Goal: Information Seeking & Learning: Learn about a topic

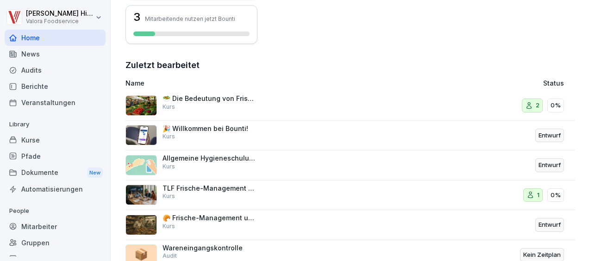
scroll to position [278, 0]
click at [251, 106] on div "🥗 Die Bedeutung von Frische im Lebensmittelhandel Kurs" at bounding box center [209, 103] width 93 height 17
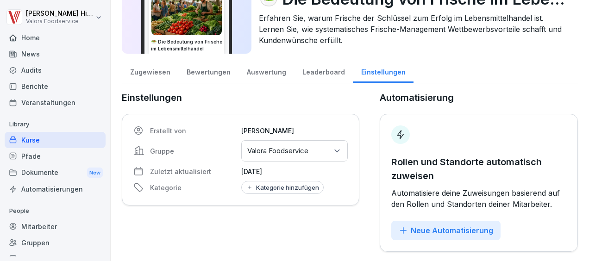
scroll to position [63, 0]
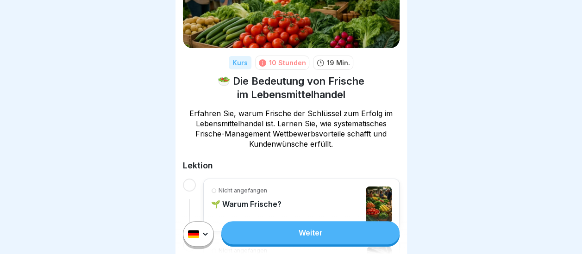
scroll to position [80, 0]
click at [319, 240] on link "Weiter" at bounding box center [310, 232] width 178 height 23
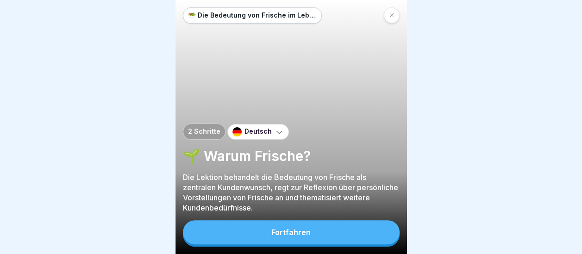
scroll to position [7, 0]
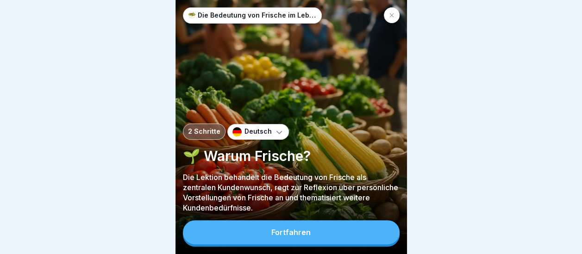
click at [304, 235] on div "Fortfahren" at bounding box center [290, 232] width 39 height 8
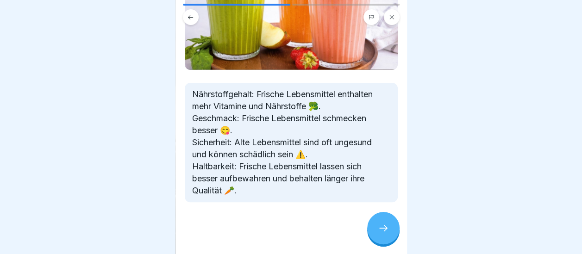
scroll to position [0, 0]
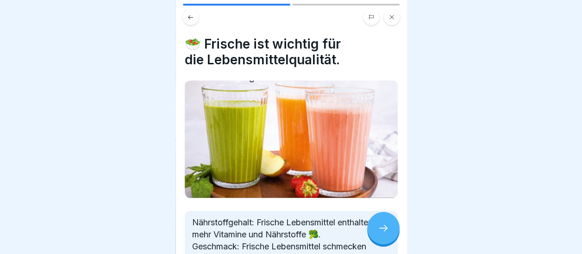
click at [383, 233] on div at bounding box center [383, 228] width 32 height 32
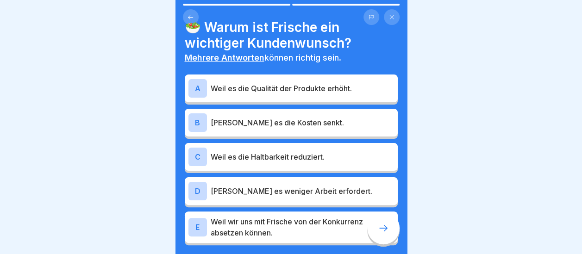
scroll to position [17, 0]
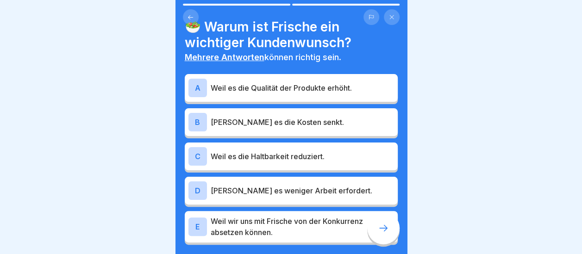
click at [283, 82] on p "Weil es die Qualität der Produkte erhöht." at bounding box center [302, 87] width 183 height 11
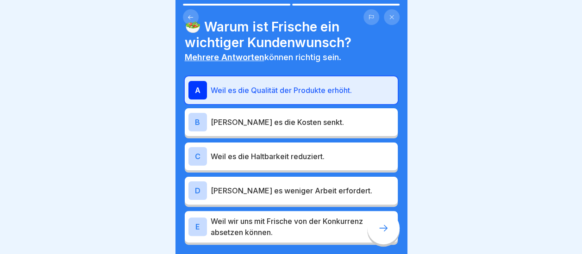
click at [286, 217] on p "Weil wir uns mit Frische von der Konkurrenz absetzen können." at bounding box center [302, 227] width 183 height 22
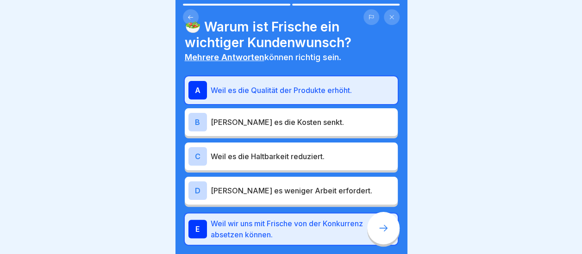
scroll to position [63, 0]
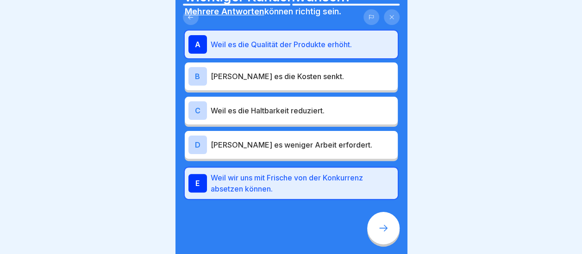
click at [388, 220] on div at bounding box center [383, 228] width 32 height 32
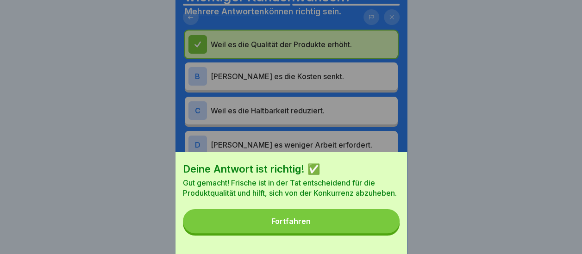
click at [322, 221] on button "Fortfahren" at bounding box center [291, 221] width 217 height 24
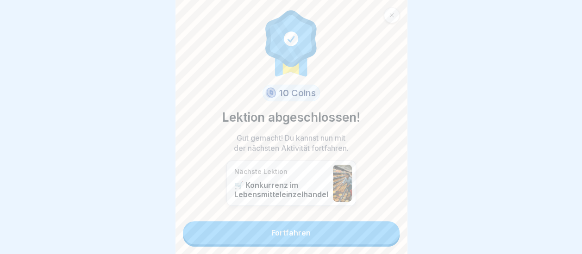
click at [289, 224] on link "Fortfahren" at bounding box center [291, 232] width 217 height 23
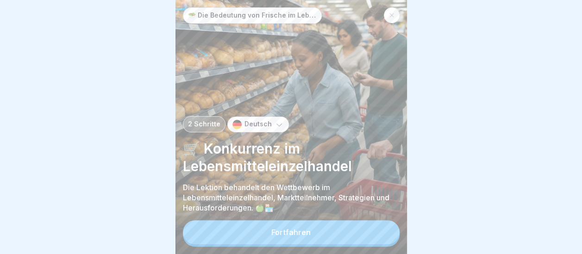
scroll to position [7, 0]
click at [288, 232] on div "Fortfahren" at bounding box center [290, 232] width 39 height 8
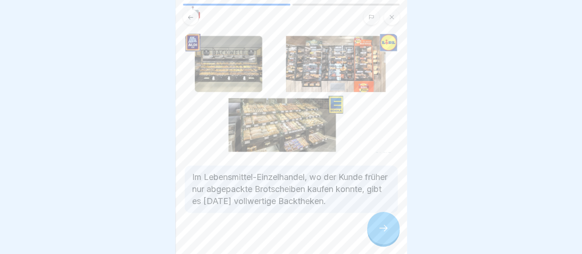
scroll to position [31, 0]
click at [381, 231] on icon at bounding box center [383, 228] width 11 height 11
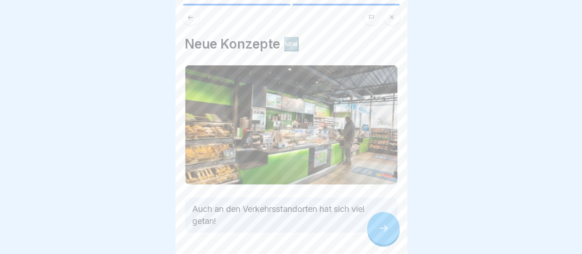
scroll to position [31, 0]
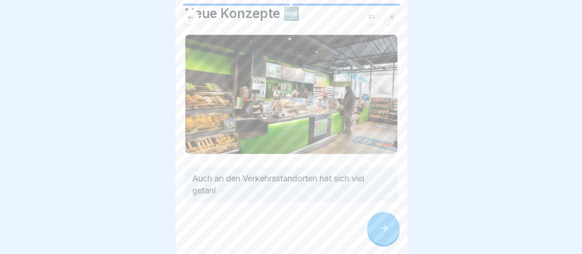
click at [379, 224] on icon at bounding box center [383, 228] width 11 height 11
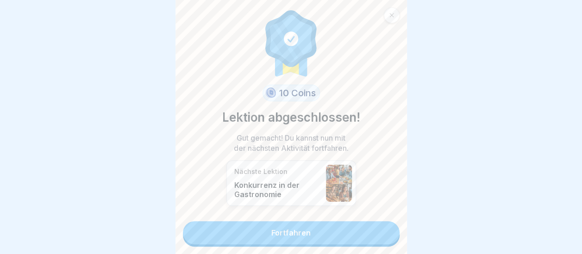
click at [295, 226] on link "Fortfahren" at bounding box center [291, 232] width 217 height 23
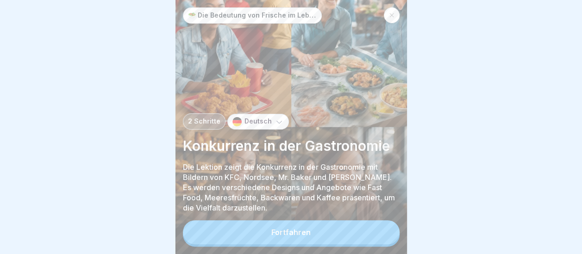
scroll to position [6, 0]
click at [309, 230] on button "Fortfahren" at bounding box center [291, 232] width 217 height 24
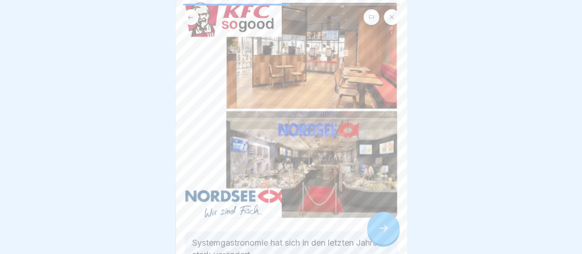
scroll to position [29, 0]
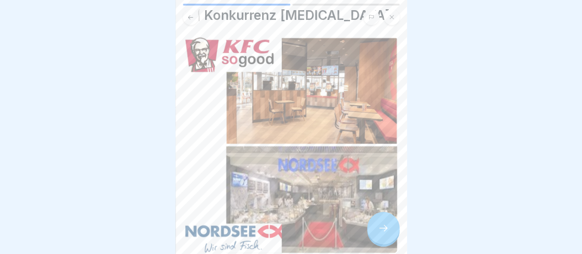
click at [385, 232] on icon at bounding box center [383, 228] width 11 height 11
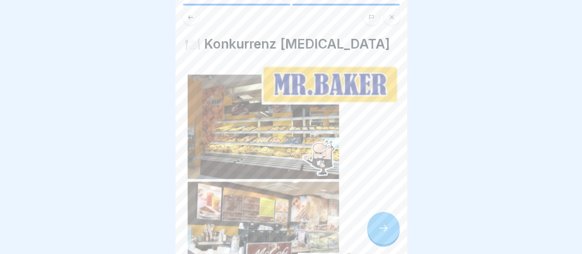
click at [385, 232] on icon at bounding box center [383, 228] width 11 height 11
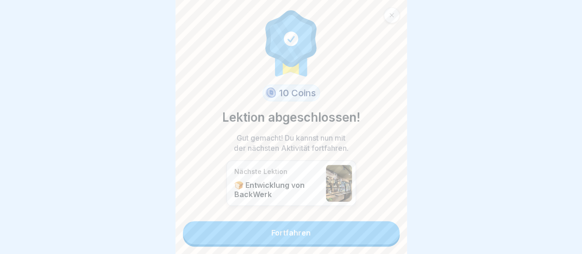
click at [322, 230] on link "Fortfahren" at bounding box center [291, 232] width 217 height 23
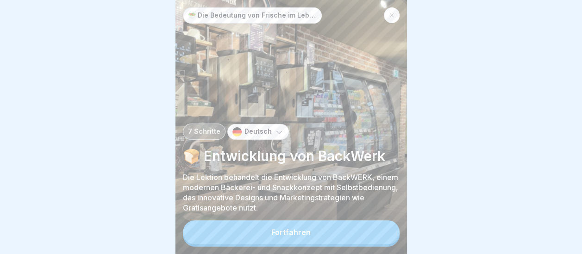
scroll to position [7, 0]
click at [292, 239] on button "Fortfahren" at bounding box center [291, 232] width 217 height 24
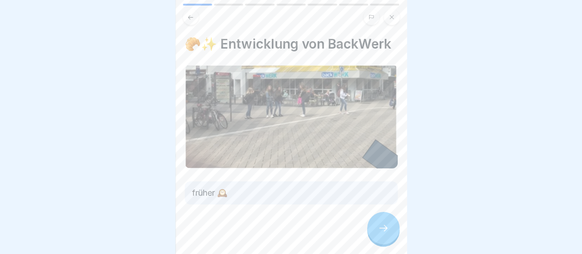
scroll to position [0, 0]
click at [388, 233] on icon at bounding box center [383, 228] width 11 height 11
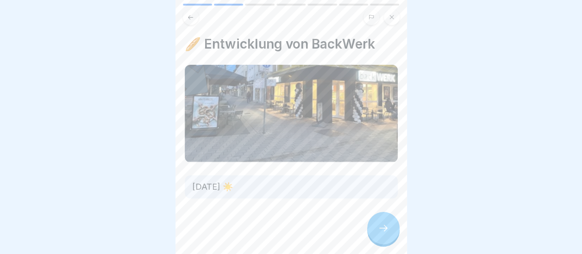
click at [388, 233] on icon at bounding box center [383, 228] width 11 height 11
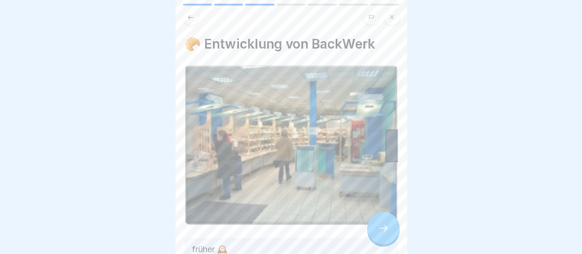
click at [388, 233] on icon at bounding box center [383, 228] width 11 height 11
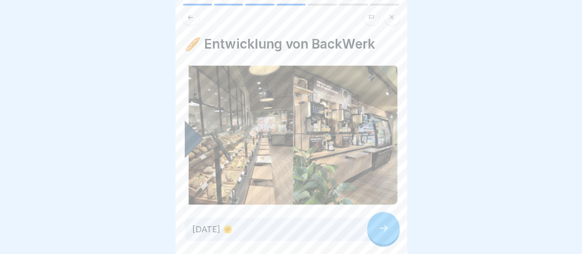
click at [388, 233] on icon at bounding box center [383, 228] width 11 height 11
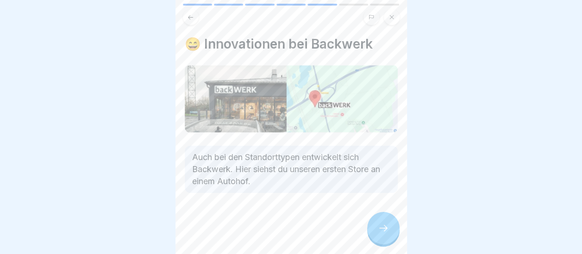
click at [384, 233] on icon at bounding box center [383, 228] width 11 height 11
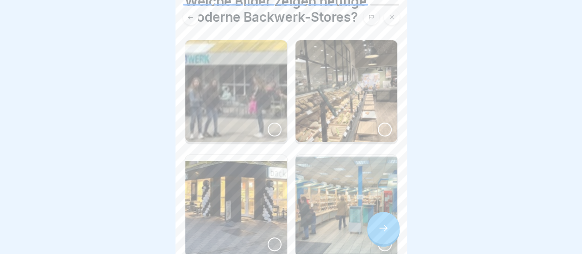
scroll to position [75, 0]
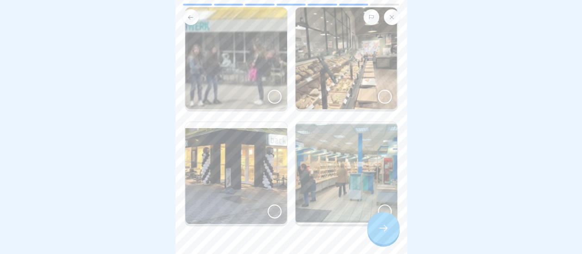
click at [371, 81] on img at bounding box center [346, 58] width 102 height 102
click at [269, 167] on img at bounding box center [236, 173] width 102 height 102
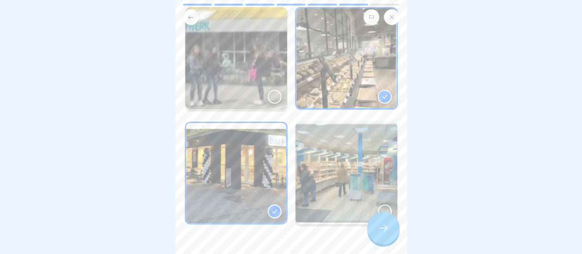
click at [385, 234] on icon at bounding box center [383, 228] width 11 height 11
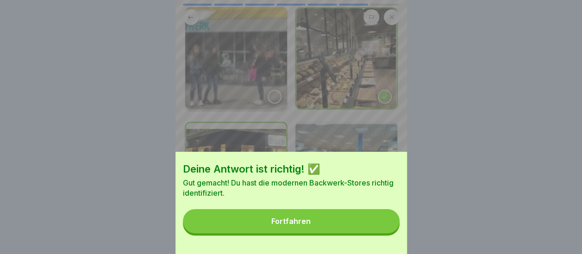
click at [385, 233] on button "Fortfahren" at bounding box center [291, 221] width 217 height 24
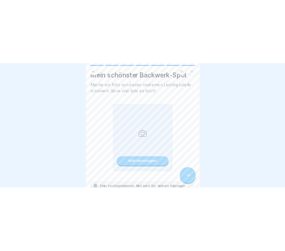
scroll to position [22, 0]
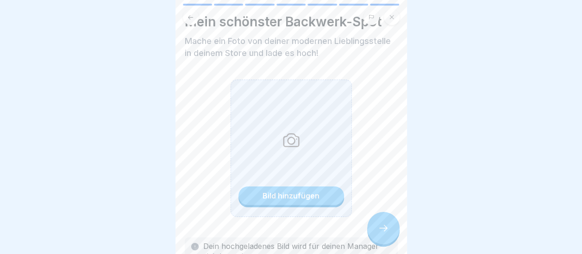
click at [303, 193] on div "Bild hinzufügen" at bounding box center [291, 196] width 57 height 8
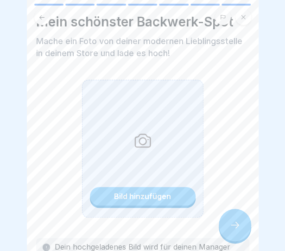
click at [136, 198] on div "Bild hinzufügen" at bounding box center [142, 196] width 57 height 8
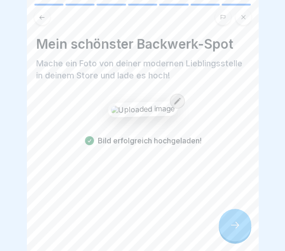
scroll to position [7, 0]
click at [233, 228] on icon at bounding box center [234, 224] width 11 height 11
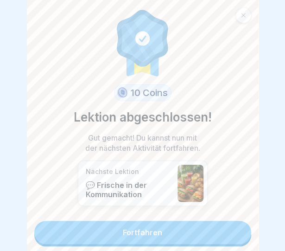
click at [180, 222] on link "Fortfahren" at bounding box center [142, 231] width 217 height 23
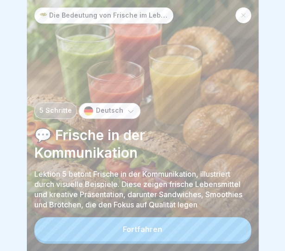
scroll to position [7, 0]
click at [134, 231] on div "Fortfahren" at bounding box center [142, 229] width 39 height 8
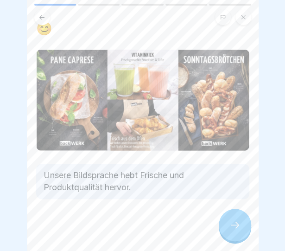
scroll to position [0, 0]
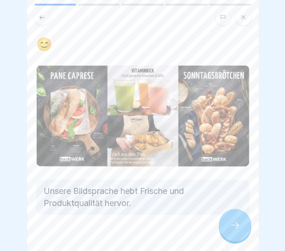
click at [235, 225] on icon at bounding box center [234, 224] width 11 height 11
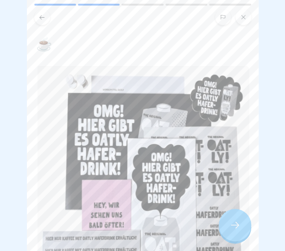
scroll to position [132, 0]
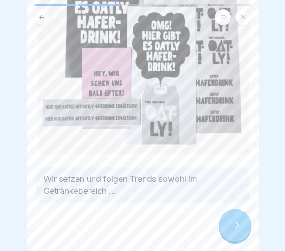
click at [236, 221] on icon at bounding box center [234, 224] width 11 height 11
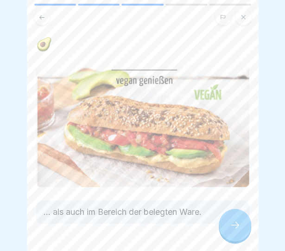
click at [236, 221] on icon at bounding box center [234, 224] width 11 height 11
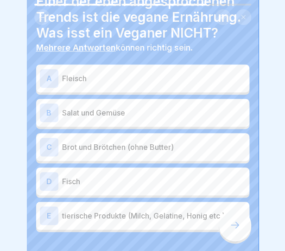
scroll to position [32, 0]
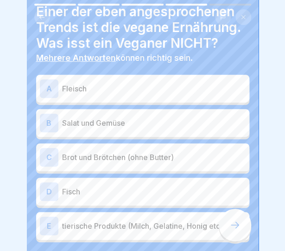
click at [126, 94] on p "Fleisch" at bounding box center [153, 88] width 183 height 11
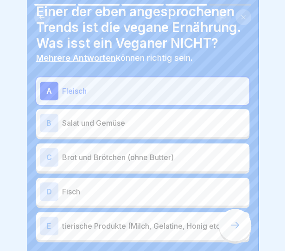
click at [93, 197] on p "Fisch" at bounding box center [153, 191] width 183 height 11
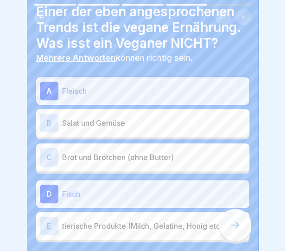
scroll to position [94, 0]
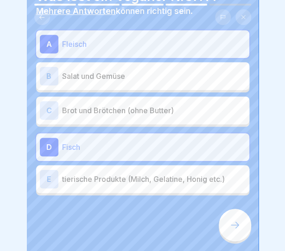
click at [133, 176] on p "tierische Produkte (Milch, Gelatine, Honig etc.)" at bounding box center [153, 178] width 183 height 11
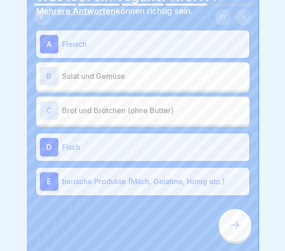
click at [233, 223] on icon at bounding box center [234, 224] width 11 height 11
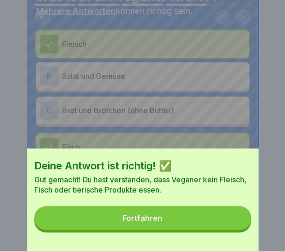
click at [150, 229] on button "Fortfahren" at bounding box center [142, 218] width 217 height 24
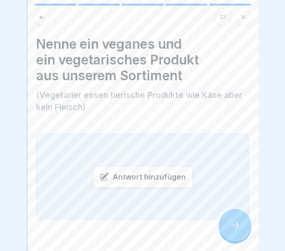
click at [101, 148] on div "Antwort hinzufügen" at bounding box center [142, 176] width 213 height 86
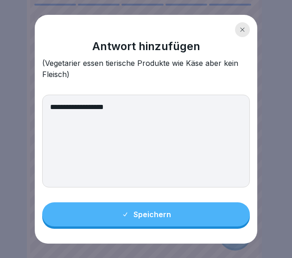
type textarea "**********"
click at [139, 217] on div "Speichern" at bounding box center [146, 214] width 50 height 8
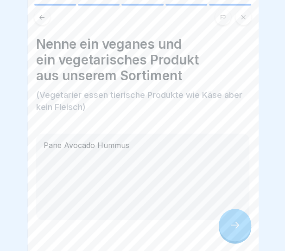
click at [232, 230] on icon at bounding box center [234, 224] width 11 height 11
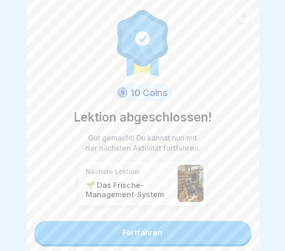
click at [148, 229] on link "Fortfahren" at bounding box center [142, 231] width 217 height 23
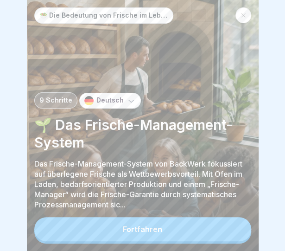
click at [148, 229] on button "Fortfahren" at bounding box center [142, 229] width 217 height 24
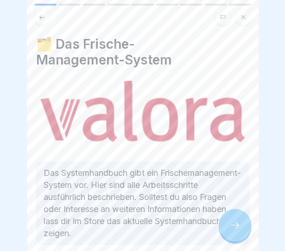
scroll to position [47, 0]
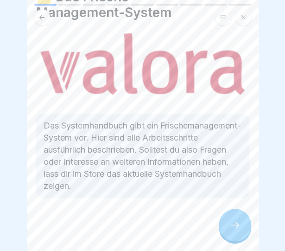
click at [240, 226] on div at bounding box center [235, 224] width 32 height 32
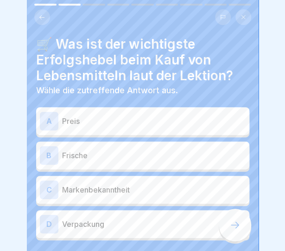
click at [101, 165] on div "B Frische" at bounding box center [142, 155] width 213 height 28
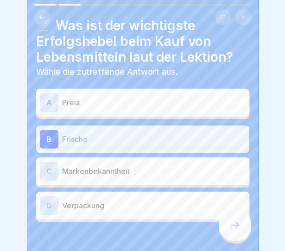
scroll to position [0, 0]
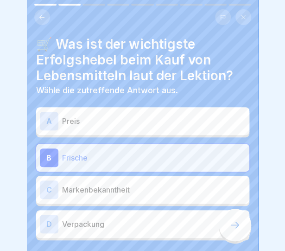
click at [230, 237] on div at bounding box center [235, 224] width 32 height 32
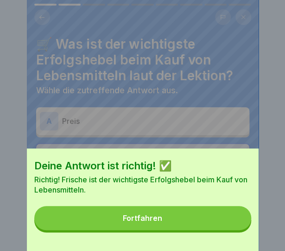
click at [153, 221] on div "Fortfahren" at bounding box center [142, 218] width 39 height 8
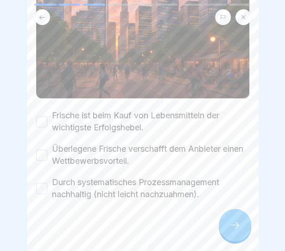
scroll to position [125, 0]
click at [38, 149] on button "Überlegene Frische verschafft dem Anbieter einen Wettbewerbsvorteil." at bounding box center [41, 154] width 11 height 11
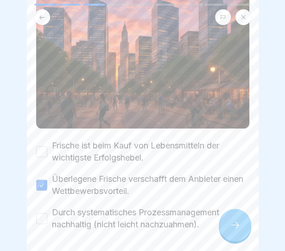
scroll to position [95, 0]
click at [38, 213] on button "Durch systematisches Prozessmanagement nachhaltig (nicht leicht nachzuahmen)." at bounding box center [41, 217] width 11 height 11
click at [228, 230] on div at bounding box center [235, 224] width 32 height 32
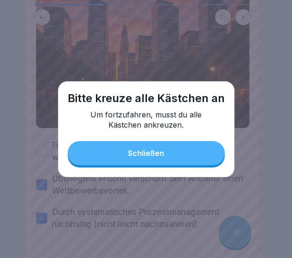
click at [177, 151] on button "Schließen" at bounding box center [146, 153] width 157 height 24
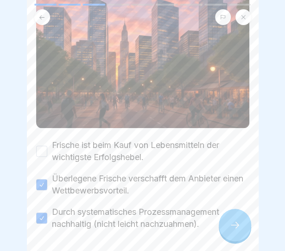
click at [44, 145] on button "Frische ist beim Kauf von Lebensmitteln der wichtigste Erfolgshebel." at bounding box center [41, 150] width 11 height 11
click at [241, 221] on div at bounding box center [235, 224] width 32 height 32
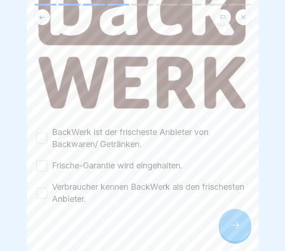
scroll to position [126, 0]
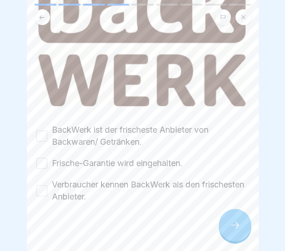
click at [37, 130] on button "BackWerk ist der frischeste Anbieter von Backwaren/ Getränken." at bounding box center [41, 135] width 11 height 11
click at [38, 157] on button "Frische-Garantie wird eingehalten." at bounding box center [41, 162] width 11 height 11
click at [45, 189] on button "Verbraucher kennen BackWerk als den frischesten Anbieter." at bounding box center [41, 190] width 11 height 11
click at [234, 230] on icon at bounding box center [234, 224] width 11 height 11
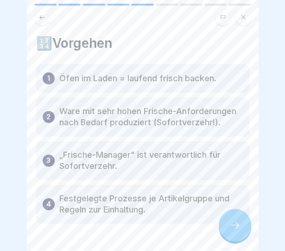
scroll to position [1, 0]
click at [126, 121] on p "Ware mit sehr hohen Frische-Anforderungen nach Bedarf produziert (Sofortverzehr…" at bounding box center [150, 116] width 183 height 22
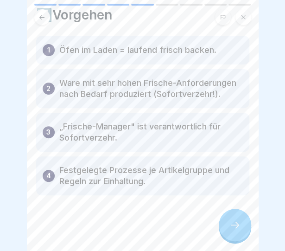
scroll to position [0, 0]
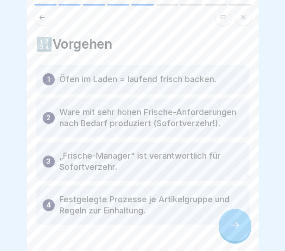
click at [245, 239] on div at bounding box center [235, 224] width 32 height 32
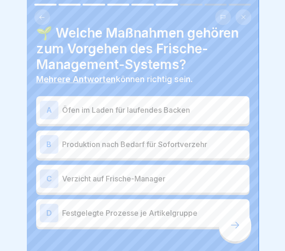
scroll to position [24, 0]
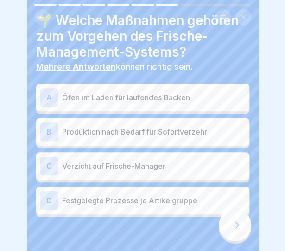
click at [120, 134] on p "Produktion nach Bedarf für Sofortverzehr" at bounding box center [153, 131] width 183 height 11
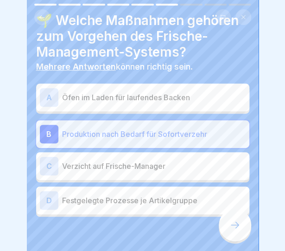
click at [129, 93] on p "Öfen im Laden für laufendes Backen" at bounding box center [153, 97] width 183 height 11
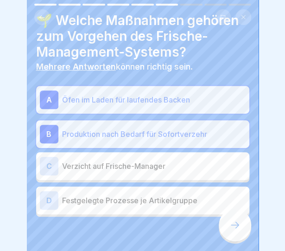
click at [180, 205] on div "D Festgelegte Prozesse je Artikelgruppe" at bounding box center [143, 200] width 206 height 19
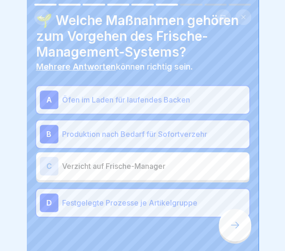
click at [237, 230] on icon at bounding box center [234, 224] width 11 height 11
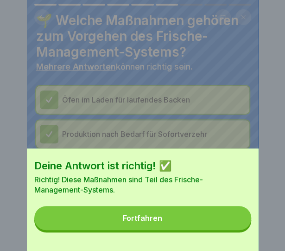
click at [168, 215] on button "Fortfahren" at bounding box center [142, 218] width 217 height 24
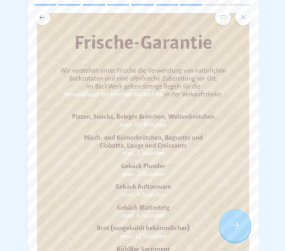
scroll to position [50, 0]
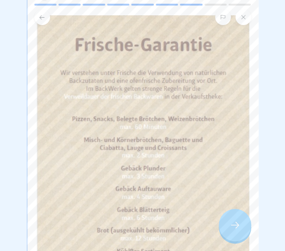
click at [235, 227] on icon at bounding box center [234, 224] width 11 height 11
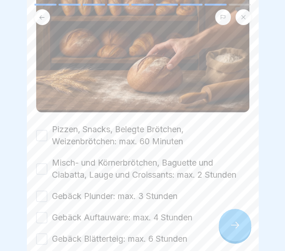
scroll to position [127, 0]
click at [41, 129] on button "Pizzen, Snacks, Belegte Brötchen, Weizenbrötchen: max. 60 Minuten" at bounding box center [41, 134] width 11 height 11
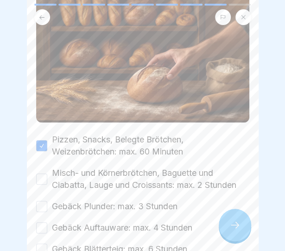
scroll to position [117, 0]
click at [44, 173] on button "Misch- und Körnerbrötchen, Baguette und Ciabatta, Lauge und Croissants: max. 2 …" at bounding box center [41, 178] width 11 height 11
click at [43, 201] on button "Gebäck Plunder: max. 3 Stunden" at bounding box center [41, 205] width 11 height 11
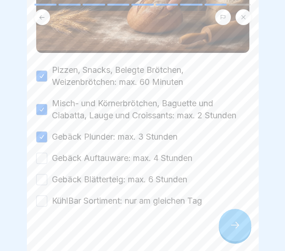
scroll to position [187, 0]
drag, startPoint x: 46, startPoint y: 154, endPoint x: 45, endPoint y: 182, distance: 28.3
click at [45, 182] on div "Pizzen, Snacks, Belegte Brötchen, Weizenbrötchen: max. 60 Minuten Misch- und Kö…" at bounding box center [142, 134] width 213 height 143
click at [43, 178] on button "Gebäck Blätterteig: max. 6 Stunden" at bounding box center [41, 178] width 11 height 11
click at [44, 154] on button "Gebäck Auftauware: max. 4 Stunden" at bounding box center [41, 157] width 11 height 11
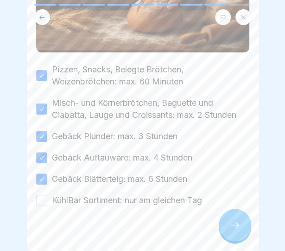
click at [43, 195] on button "KühlBar Sortiment: nur am gleichen Tag" at bounding box center [41, 200] width 11 height 11
click at [233, 230] on icon at bounding box center [234, 224] width 11 height 11
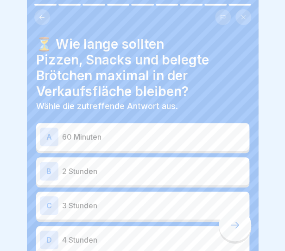
click at [129, 128] on div "A 60 Minuten" at bounding box center [143, 136] width 206 height 19
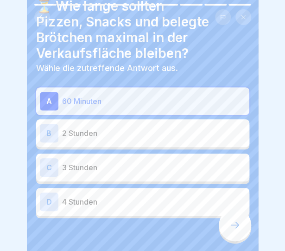
scroll to position [60, 0]
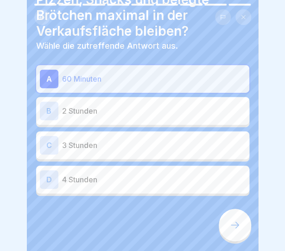
click at [241, 236] on div at bounding box center [235, 224] width 32 height 32
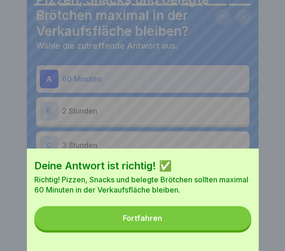
click at [146, 222] on div "Fortfahren" at bounding box center [142, 218] width 39 height 8
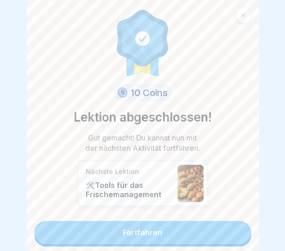
click at [122, 224] on link "Fortfahren" at bounding box center [142, 231] width 217 height 23
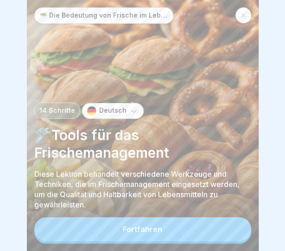
scroll to position [6, 0]
click at [120, 228] on button "Fortfahren" at bounding box center [142, 229] width 217 height 24
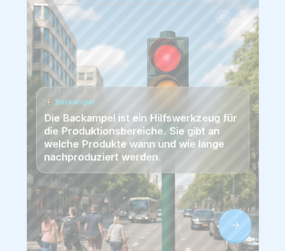
scroll to position [7, 0]
click at [231, 225] on icon at bounding box center [234, 224] width 11 height 11
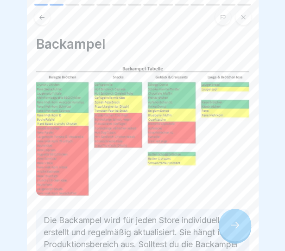
scroll to position [93, 0]
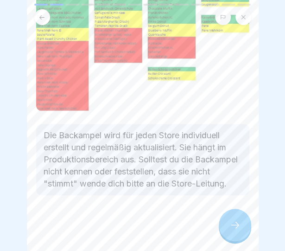
click at [234, 237] on div at bounding box center [235, 224] width 32 height 32
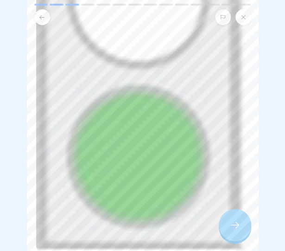
scroll to position [99, 0]
click at [229, 229] on icon at bounding box center [234, 224] width 11 height 11
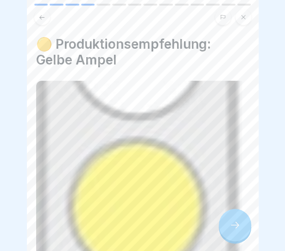
click at [229, 229] on icon at bounding box center [234, 224] width 11 height 11
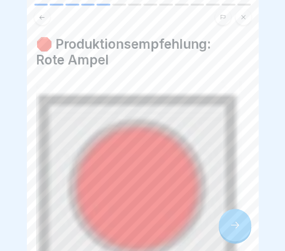
click at [229, 229] on icon at bounding box center [234, 224] width 11 height 11
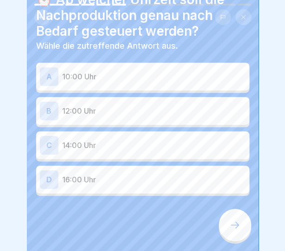
scroll to position [0, 0]
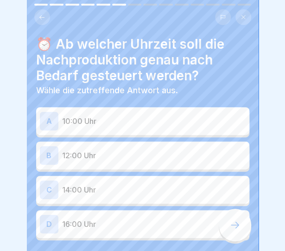
click at [41, 15] on icon at bounding box center [41, 17] width 5 height 4
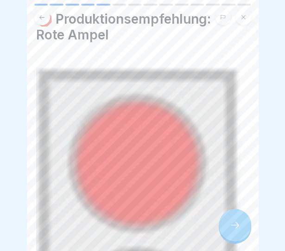
scroll to position [77, 0]
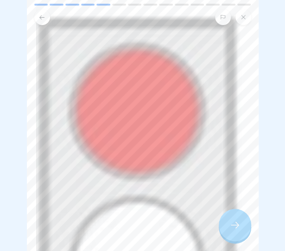
click at [233, 225] on icon at bounding box center [234, 224] width 11 height 11
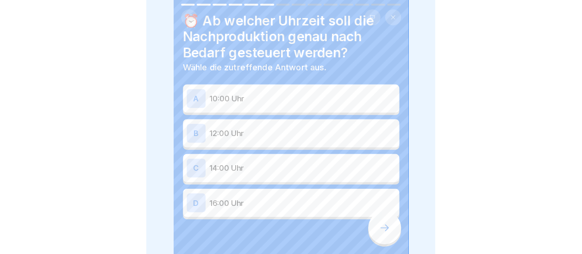
scroll to position [24, 0]
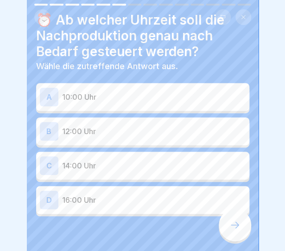
click at [80, 206] on div "D 16:00 Uhr" at bounding box center [142, 200] width 213 height 28
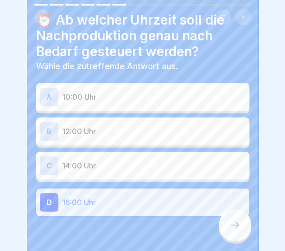
click at [233, 220] on icon at bounding box center [234, 224] width 11 height 11
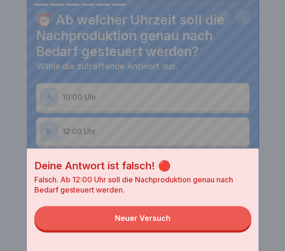
click at [191, 220] on button "Neuer Versuch" at bounding box center [142, 218] width 217 height 24
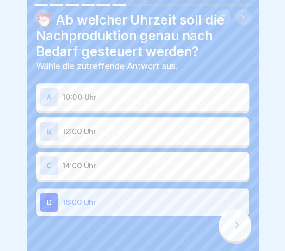
click at [122, 180] on div "A 10:00 Uhr B 12:00 Uhr C 14:00 Uhr D 16:00 Uhr" at bounding box center [142, 150] width 213 height 131
click at [107, 193] on div "D 16:00 Uhr" at bounding box center [143, 202] width 206 height 19
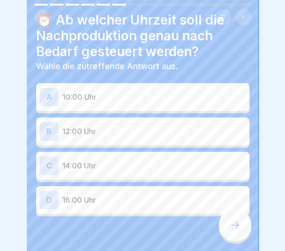
click at [69, 122] on div "B 12:00 Uhr" at bounding box center [143, 131] width 206 height 19
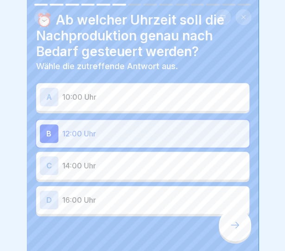
click at [242, 218] on div at bounding box center [235, 224] width 32 height 32
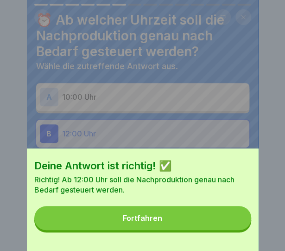
click at [181, 223] on button "Fortfahren" at bounding box center [142, 218] width 217 height 24
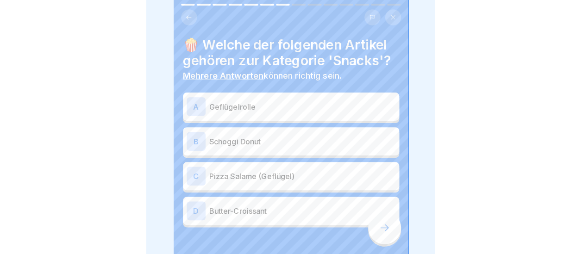
scroll to position [89, 0]
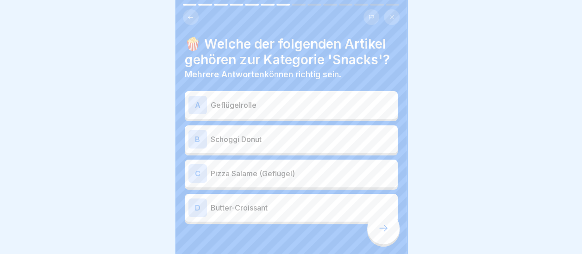
click at [281, 100] on p "Geflügelrolle" at bounding box center [302, 105] width 183 height 11
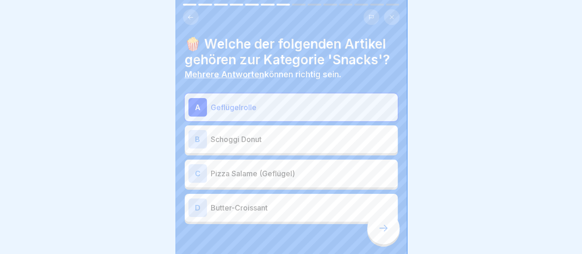
click at [255, 174] on div "C Pizza Salame (Geflügel)" at bounding box center [292, 173] width 206 height 19
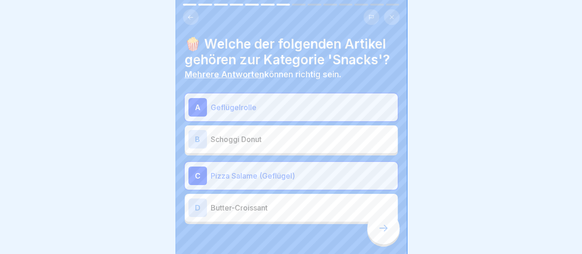
click at [373, 221] on div at bounding box center [383, 228] width 32 height 32
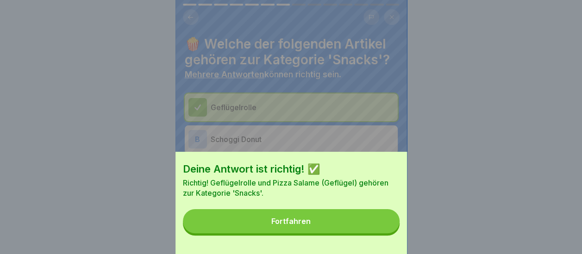
click at [373, 221] on button "Fortfahren" at bounding box center [291, 221] width 217 height 24
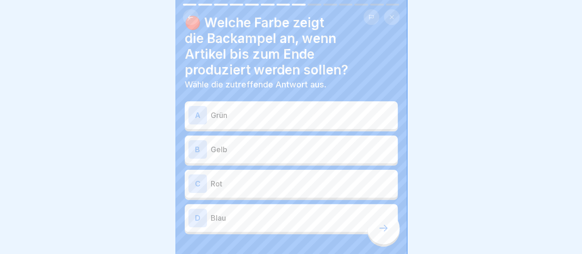
scroll to position [18, 0]
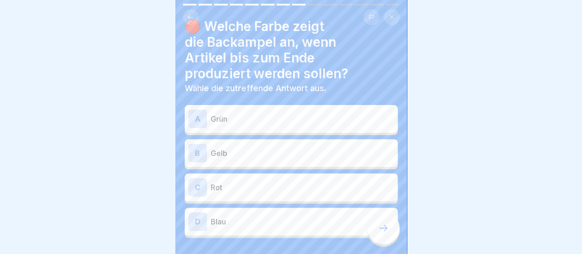
click at [285, 113] on p "Grün" at bounding box center [302, 118] width 183 height 11
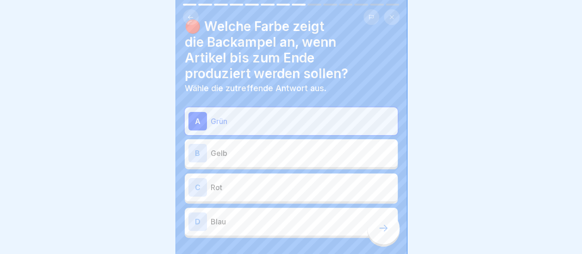
click at [383, 233] on div at bounding box center [383, 228] width 32 height 32
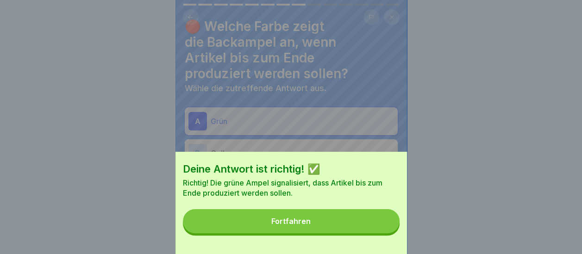
click at [354, 223] on button "Fortfahren" at bounding box center [291, 221] width 217 height 24
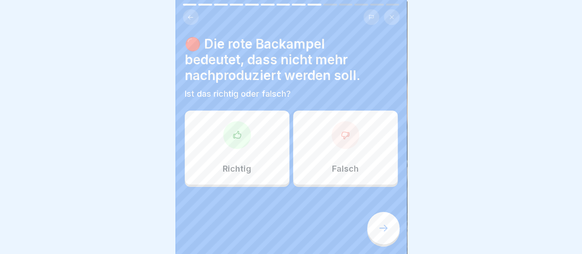
click at [230, 138] on div at bounding box center [237, 135] width 28 height 28
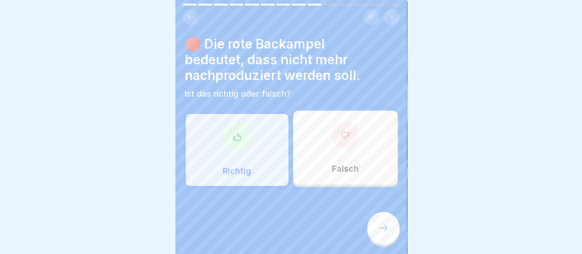
click at [388, 228] on icon at bounding box center [383, 228] width 11 height 11
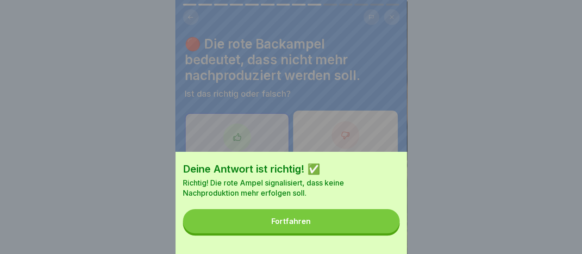
click at [359, 233] on button "Fortfahren" at bounding box center [291, 221] width 217 height 24
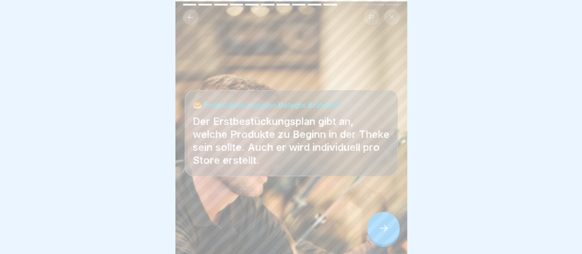
click at [388, 222] on div at bounding box center [383, 228] width 32 height 32
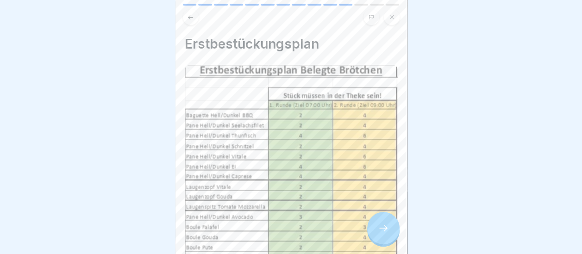
click at [388, 222] on div at bounding box center [383, 228] width 32 height 32
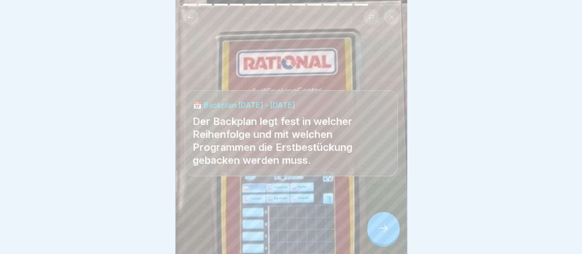
click at [388, 222] on div at bounding box center [383, 228] width 32 height 32
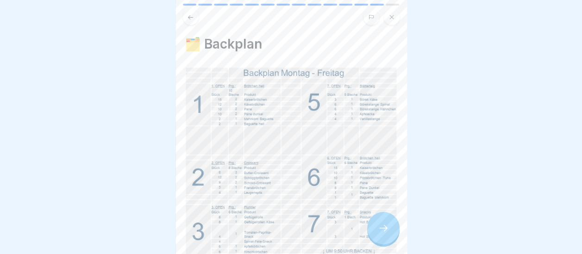
click at [388, 222] on div at bounding box center [383, 228] width 32 height 32
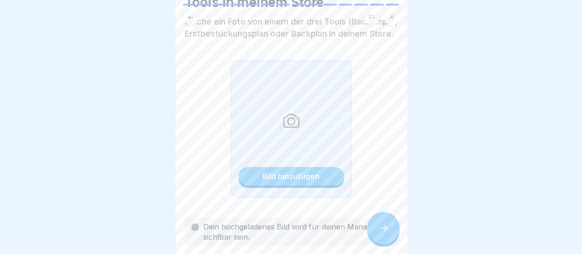
scroll to position [117, 0]
